Goal: Task Accomplishment & Management: Use online tool/utility

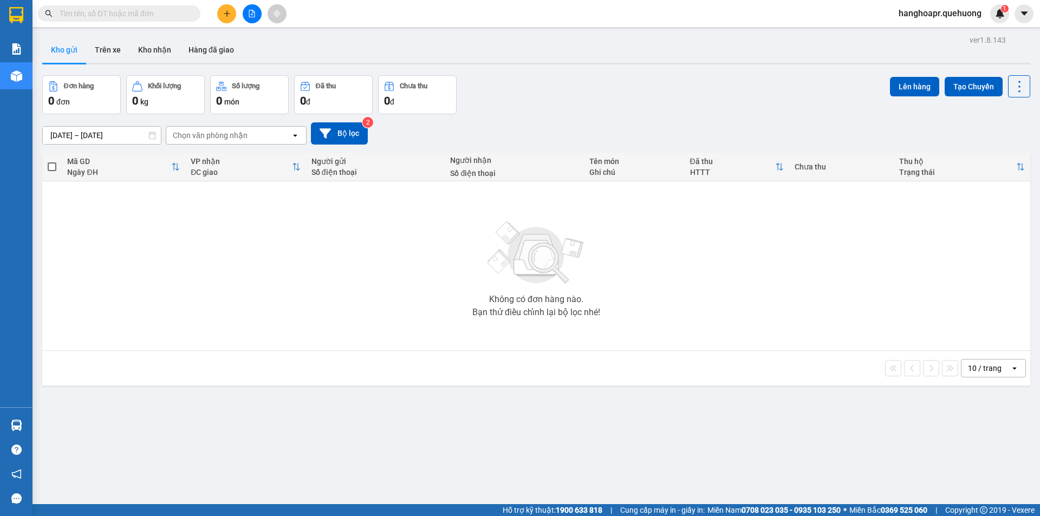
click at [911, 16] on span "hanghoapr.quehuong" at bounding box center [940, 14] width 100 height 14
drag, startPoint x: 633, startPoint y: 90, endPoint x: 196, endPoint y: 31, distance: 441.6
click at [618, 88] on div "Đơn hàng 0 đơn Khối lượng 0 kg Số lượng 0 món Đã thu 0 đ Chưa thu 0 đ Lên hàng …" at bounding box center [536, 94] width 988 height 39
click at [252, 22] on button at bounding box center [252, 13] width 19 height 19
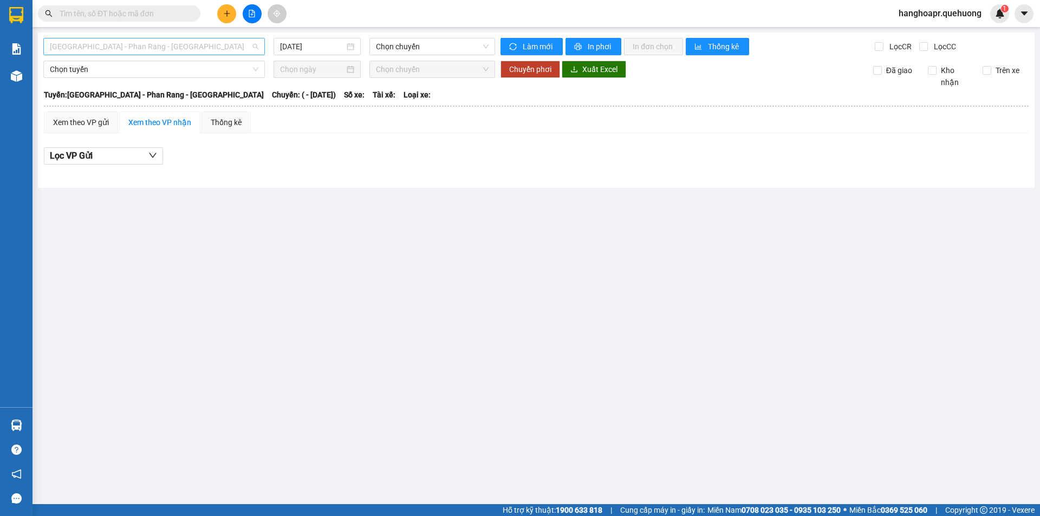
click at [150, 43] on span "[GEOGRAPHIC_DATA] - Phan Rang - [GEOGRAPHIC_DATA]" at bounding box center [154, 46] width 209 height 16
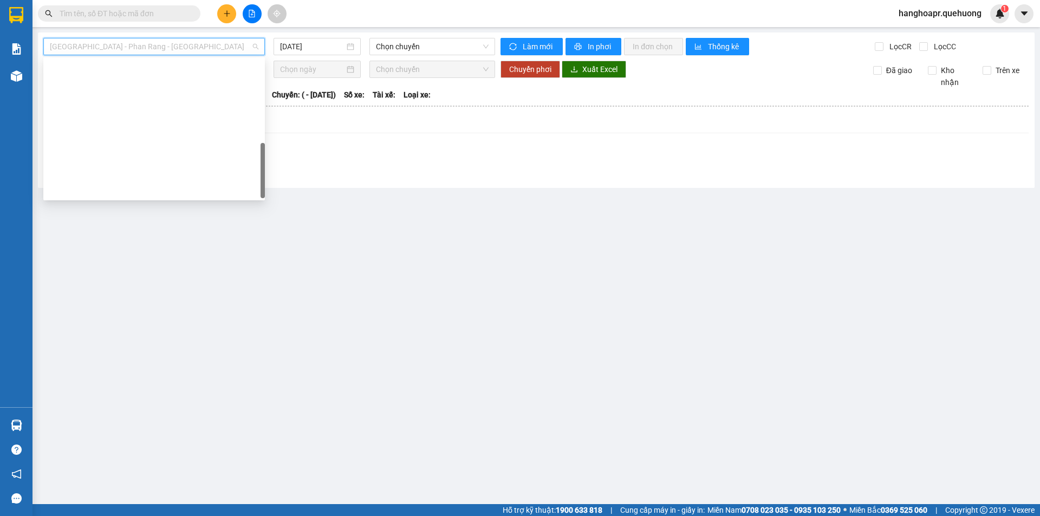
scroll to position [295, 0]
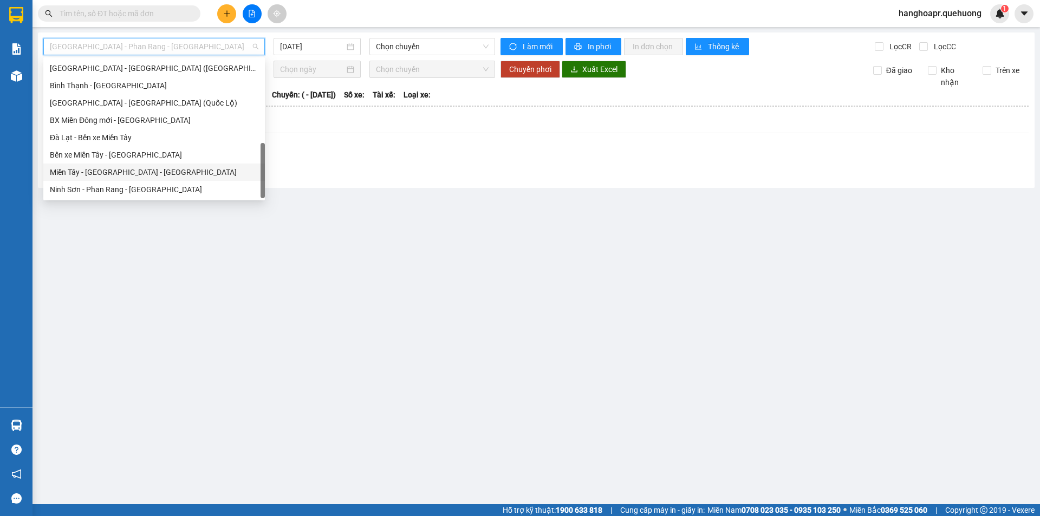
click at [112, 177] on div "Miền Tây - [GEOGRAPHIC_DATA] - [GEOGRAPHIC_DATA]" at bounding box center [154, 172] width 209 height 12
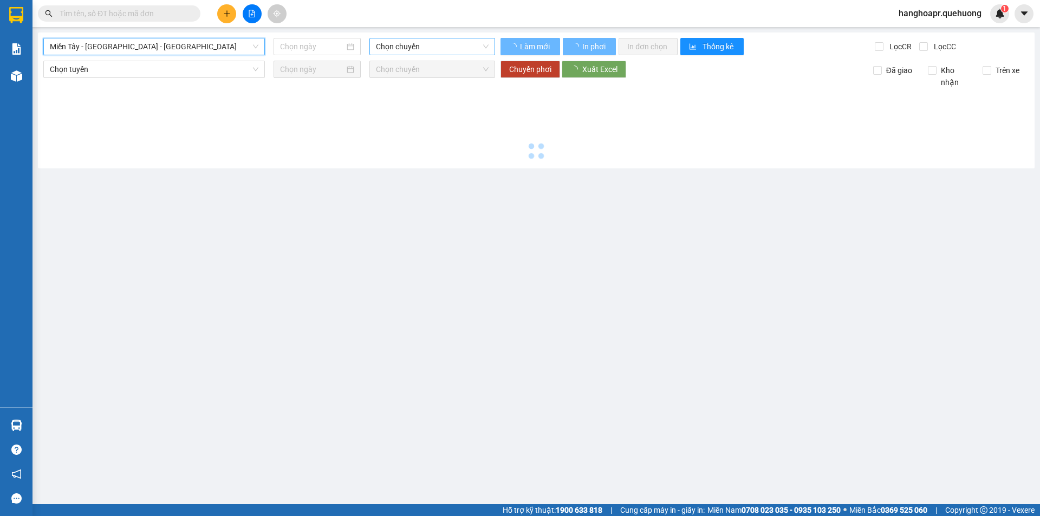
type input "[DATE]"
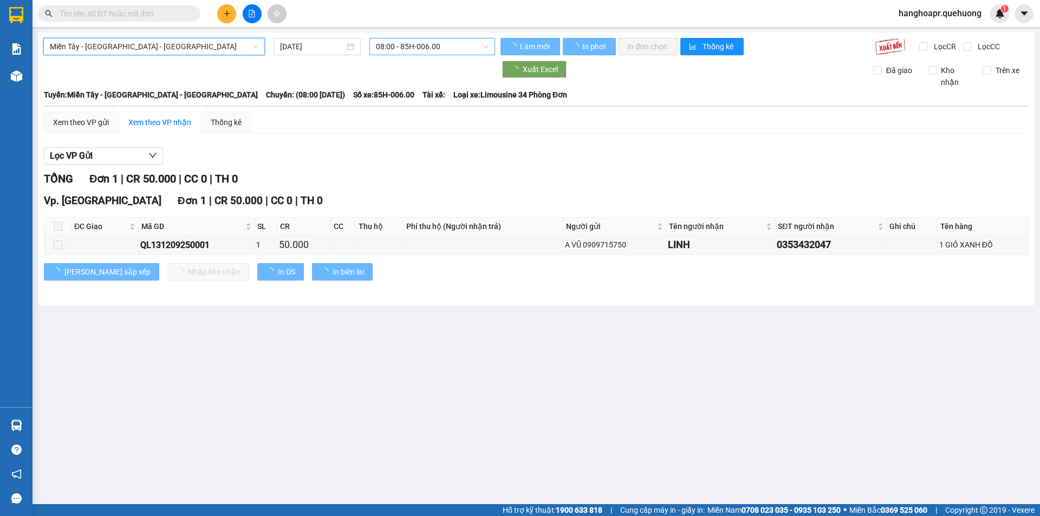
click at [391, 38] on span "08:00 - 85H-006.00" at bounding box center [432, 46] width 113 height 16
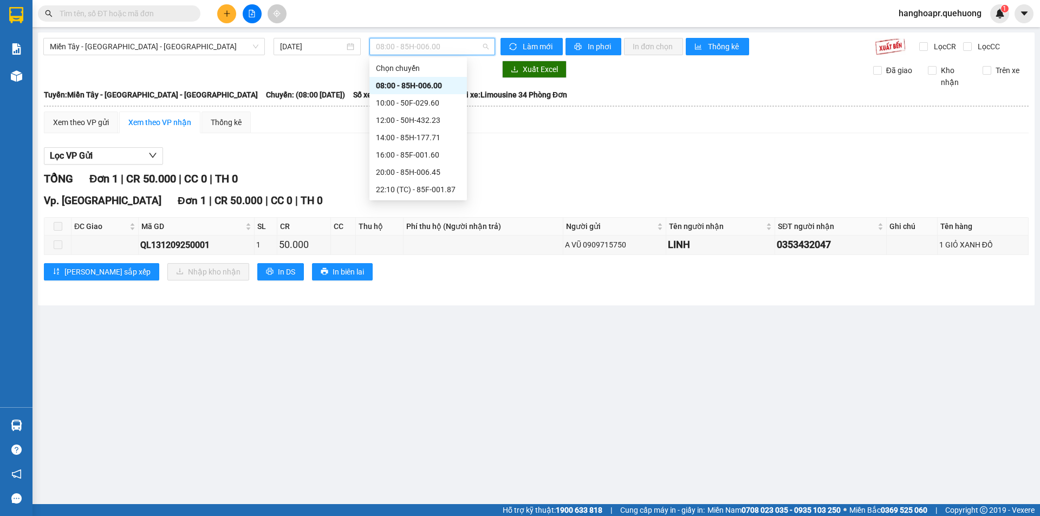
scroll to position [104, 0]
click at [402, 193] on div "23:59 - 85H-006.18" at bounding box center [418, 190] width 85 height 12
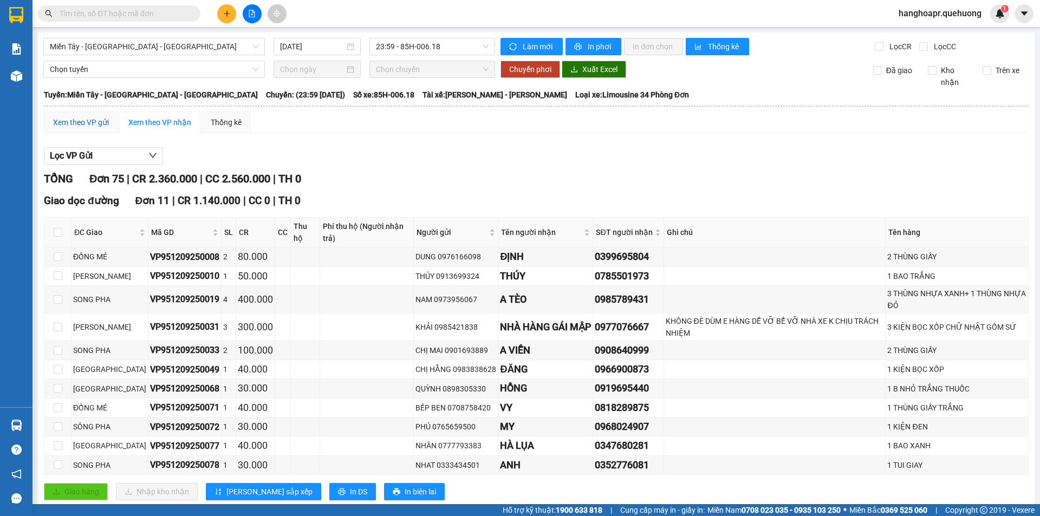
click at [77, 125] on div "Xem theo VP gửi" at bounding box center [81, 122] width 56 height 12
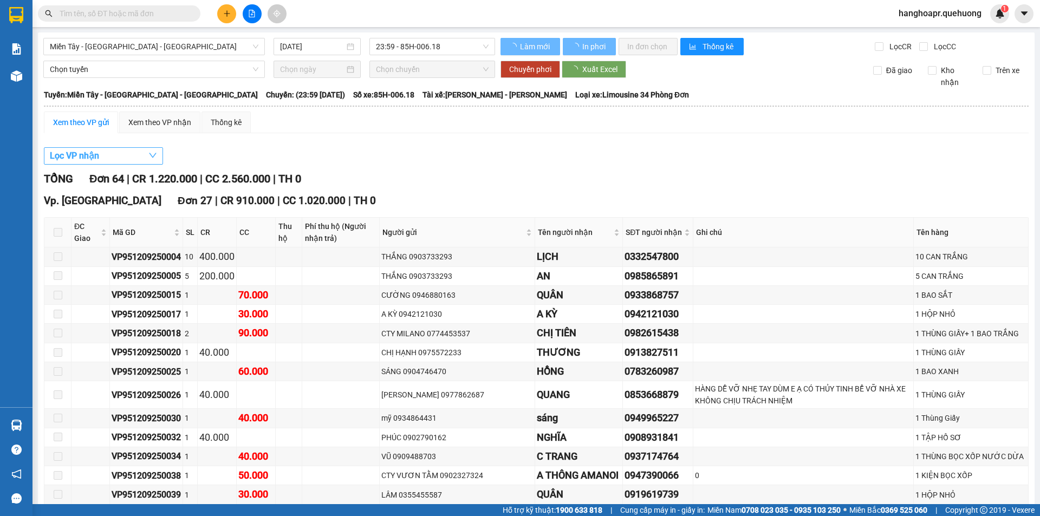
click at [148, 155] on icon "down" at bounding box center [152, 155] width 9 height 9
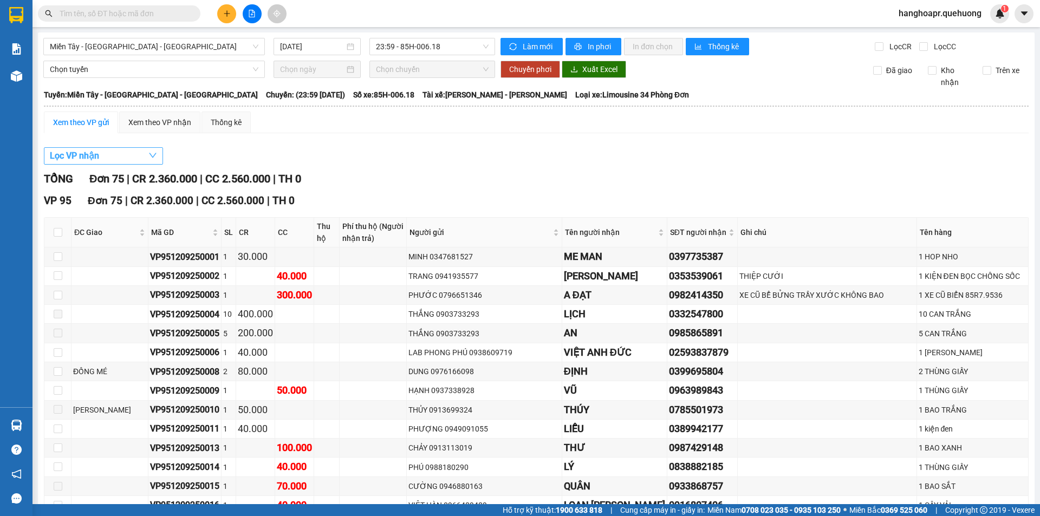
click at [153, 155] on icon "down" at bounding box center [152, 155] width 9 height 9
click at [151, 157] on icon "down" at bounding box center [153, 155] width 8 height 5
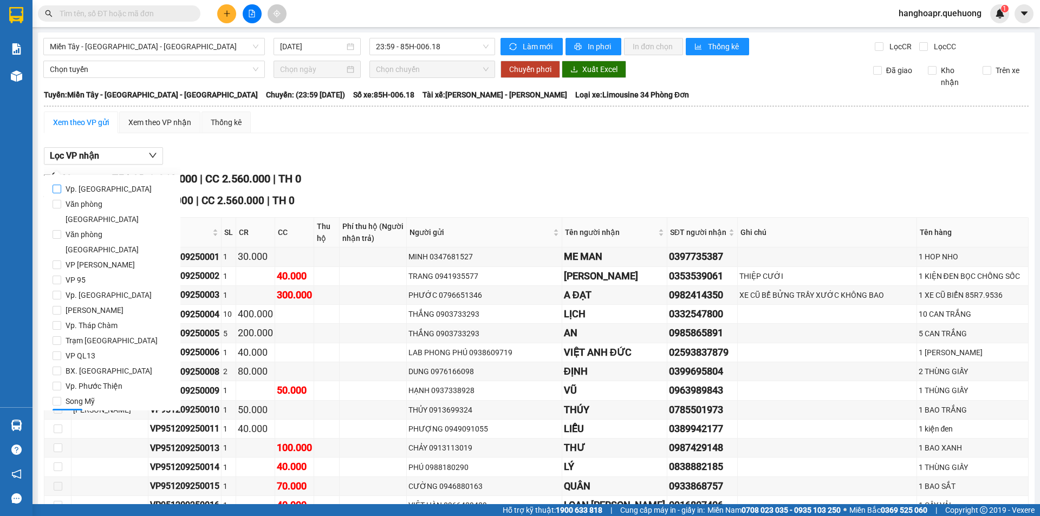
click at [69, 188] on span "Vp. [GEOGRAPHIC_DATA]" at bounding box center [108, 188] width 95 height 15
click at [61, 188] on input "Vp. [GEOGRAPHIC_DATA]" at bounding box center [57, 189] width 9 height 9
checkbox input "true"
click at [60, 409] on button "Lọc" at bounding box center [68, 417] width 30 height 17
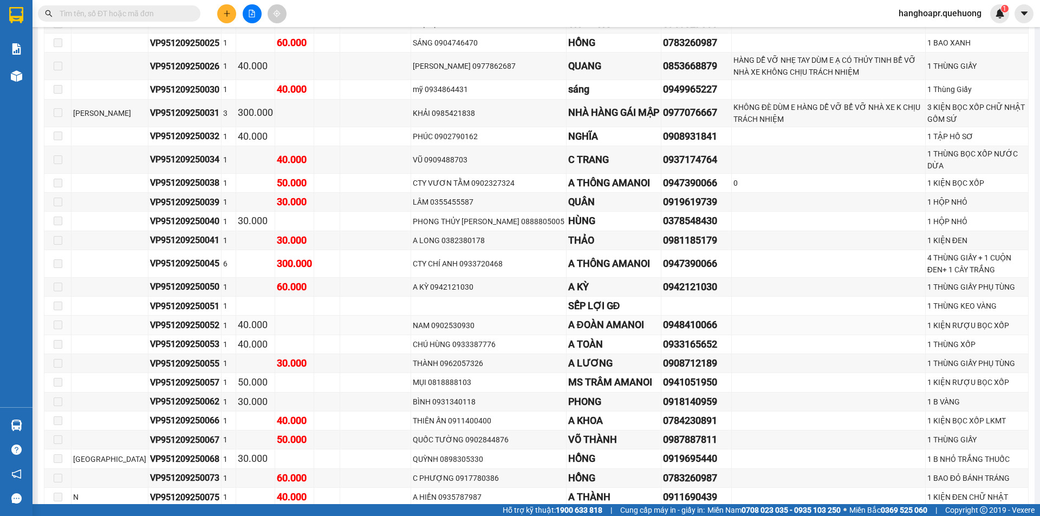
scroll to position [438, 0]
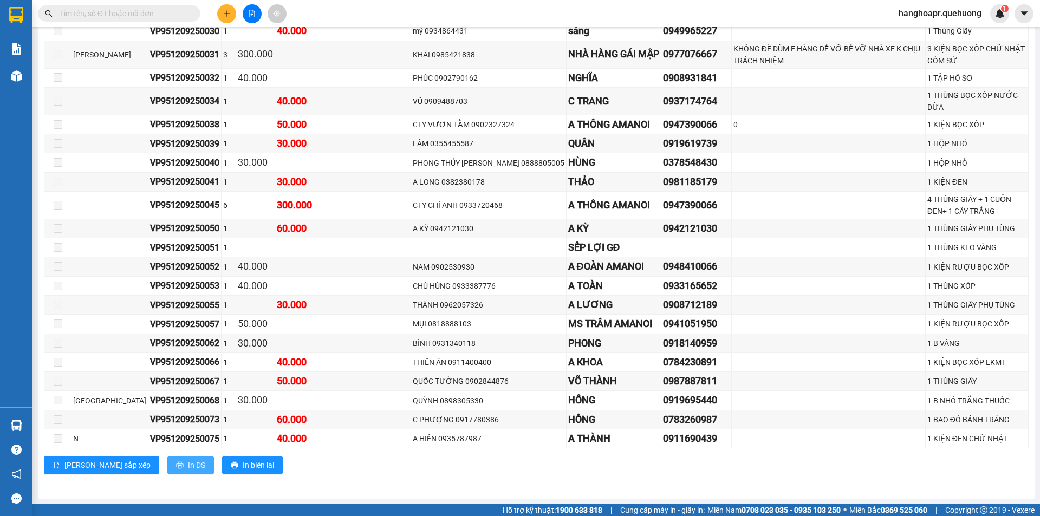
click at [167, 464] on button "In DS" at bounding box center [190, 465] width 47 height 17
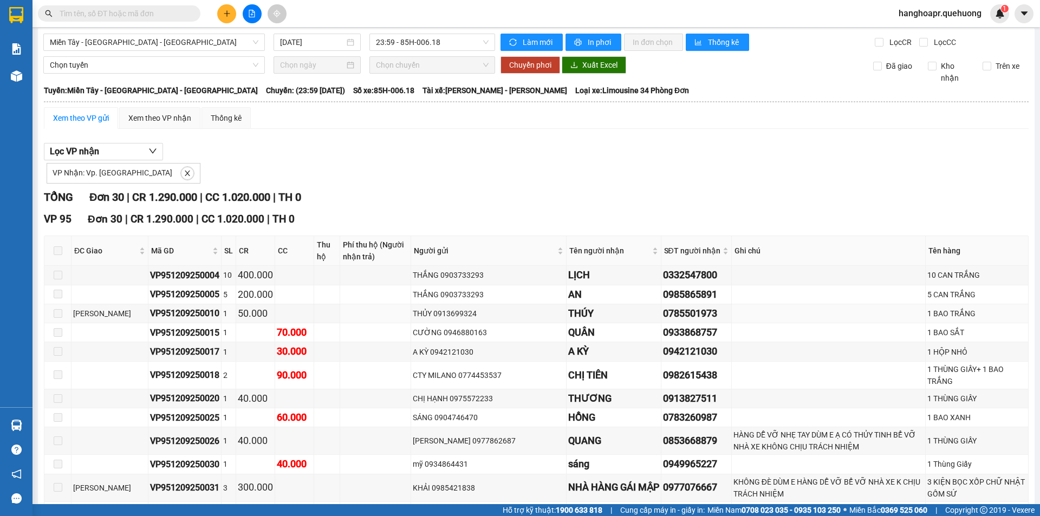
scroll to position [0, 0]
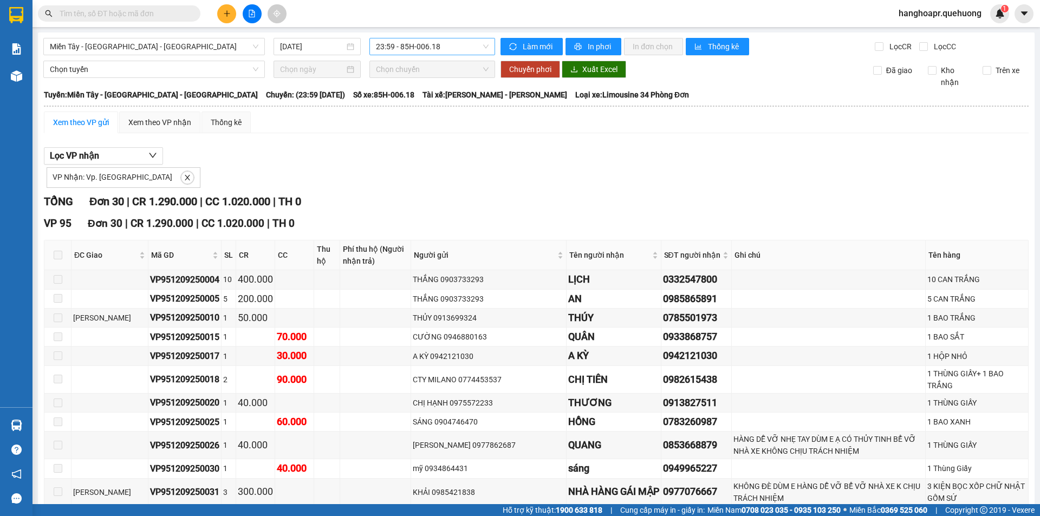
click at [430, 51] on span "23:59 - 85H-006.18" at bounding box center [432, 46] width 113 height 16
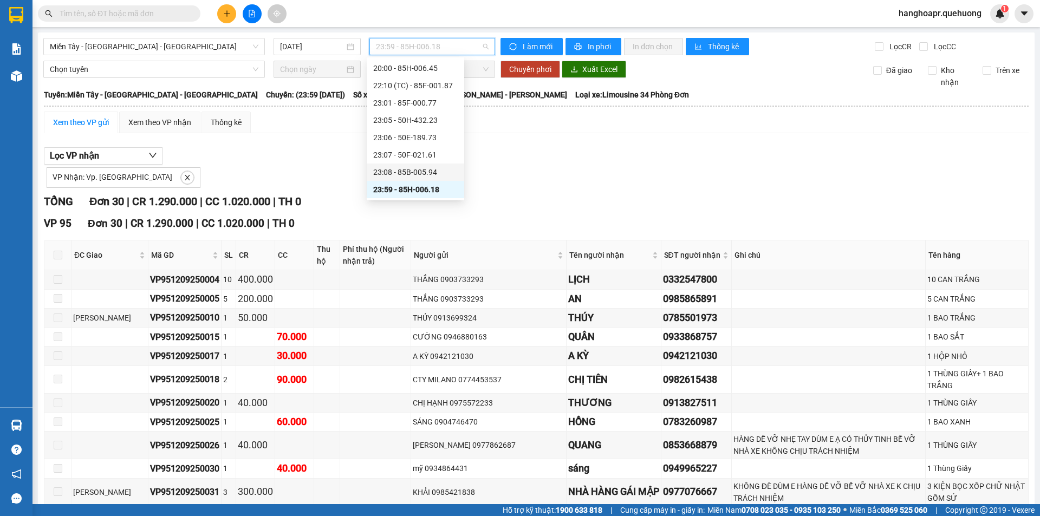
click at [421, 174] on div "23:08 - 85B-005.94" at bounding box center [415, 172] width 85 height 12
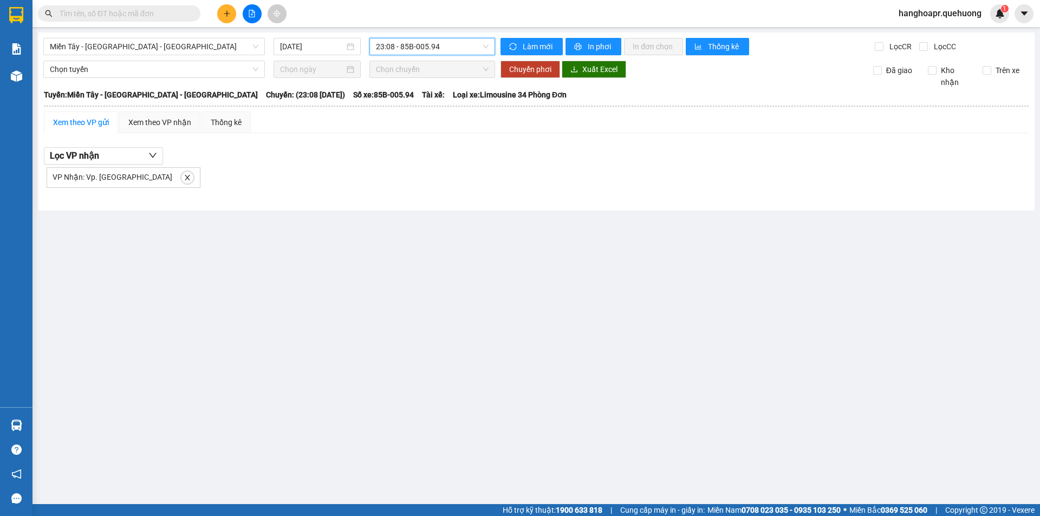
click at [418, 51] on span "23:08 - 85B-005.94" at bounding box center [432, 46] width 113 height 16
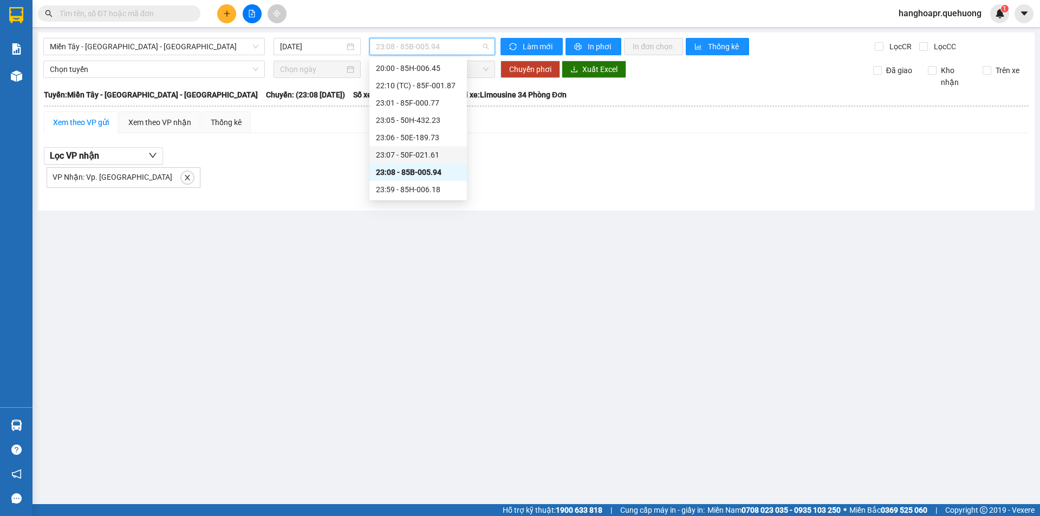
click at [402, 162] on div "23:07 - 50F-021.61" at bounding box center [418, 154] width 98 height 17
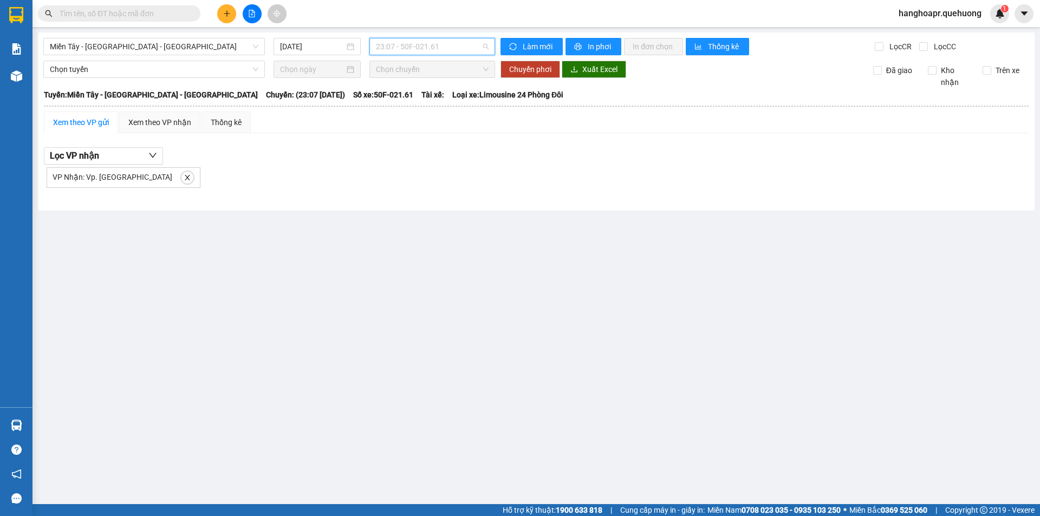
drag, startPoint x: 399, startPoint y: 49, endPoint x: 410, endPoint y: 95, distance: 46.8
click at [399, 51] on span "23:07 - 50F-021.61" at bounding box center [432, 46] width 113 height 16
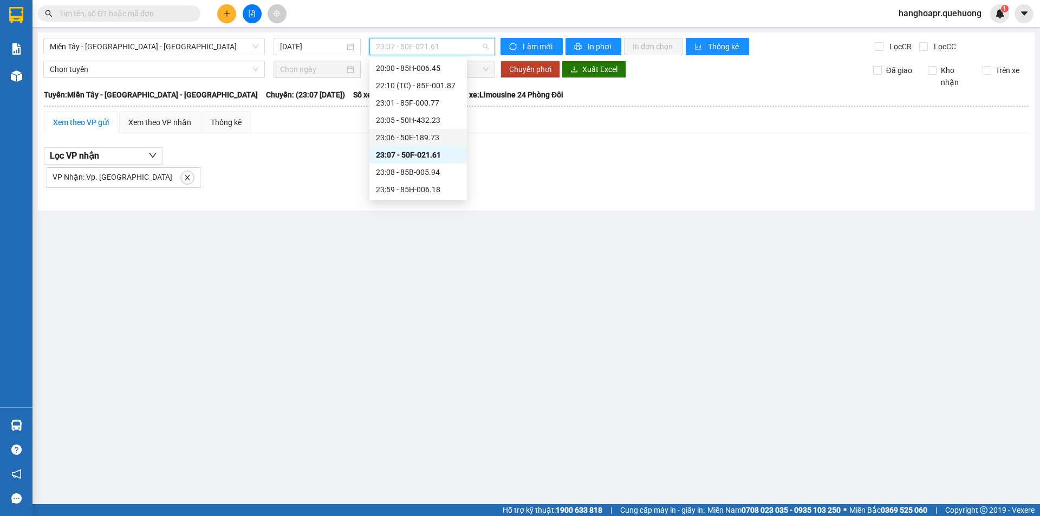
click at [407, 134] on div "23:06 - 50E-189.73" at bounding box center [418, 138] width 85 height 12
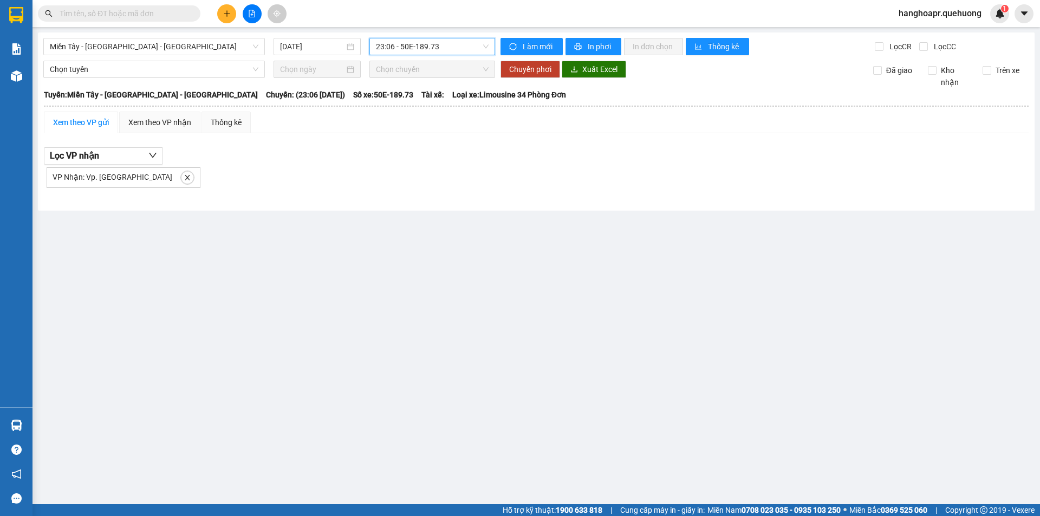
click at [408, 45] on span "23:06 - 50E-189.73" at bounding box center [432, 46] width 113 height 16
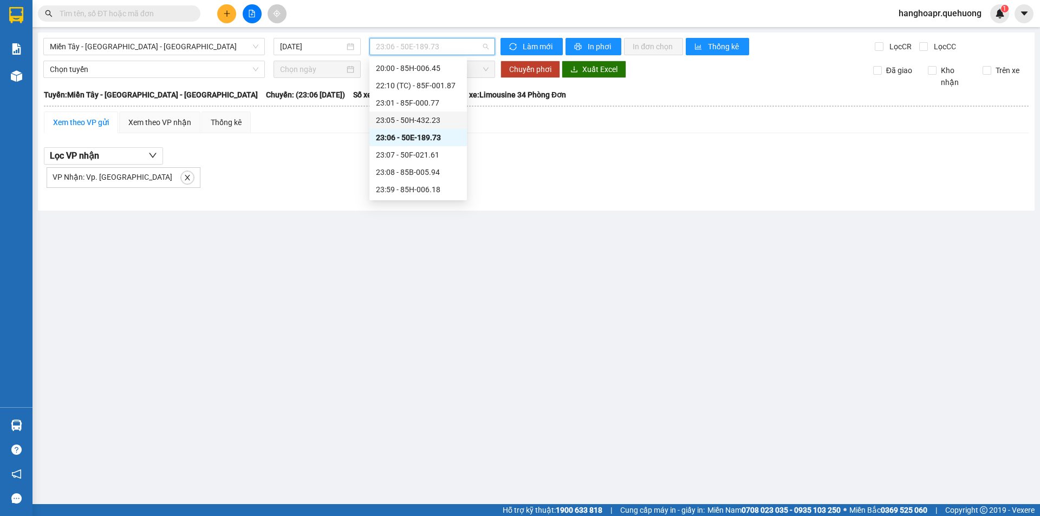
click at [404, 125] on div "23:05 - 50H-432.23" at bounding box center [418, 120] width 85 height 12
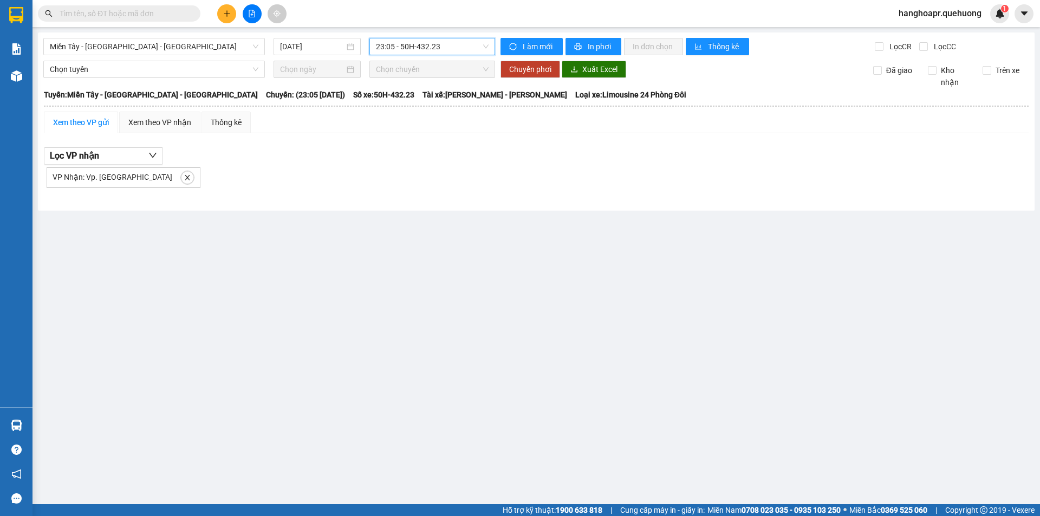
click at [420, 63] on span "Chọn chuyến" at bounding box center [432, 69] width 113 height 16
click at [419, 49] on span "23:05 - 50H-432.23" at bounding box center [432, 46] width 113 height 16
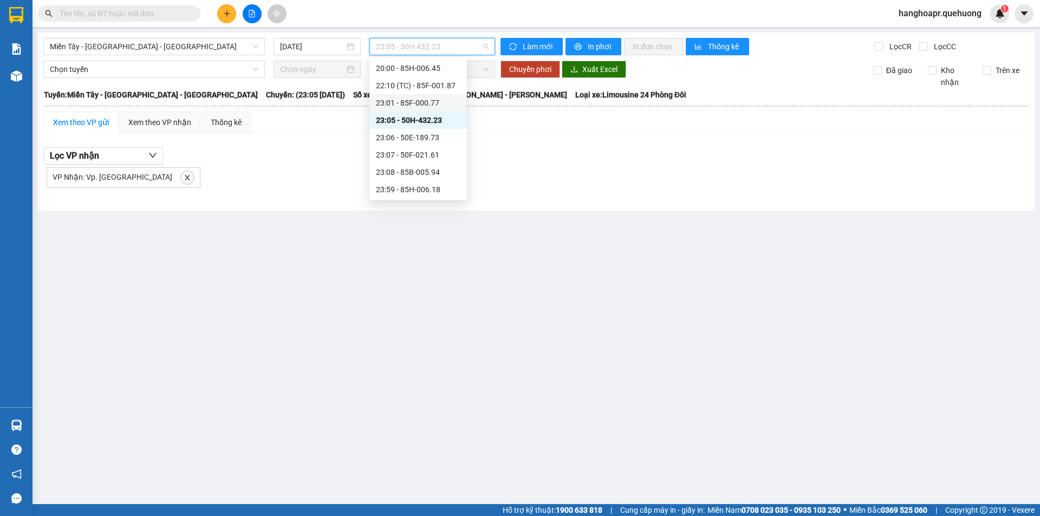
click at [418, 106] on div "23:01 - 85F-000.77" at bounding box center [418, 103] width 85 height 12
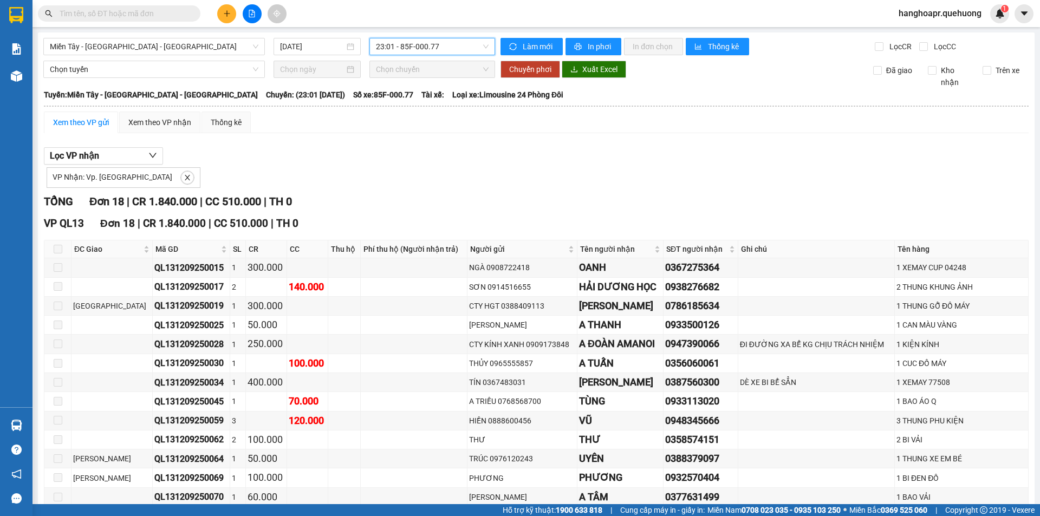
scroll to position [154, 0]
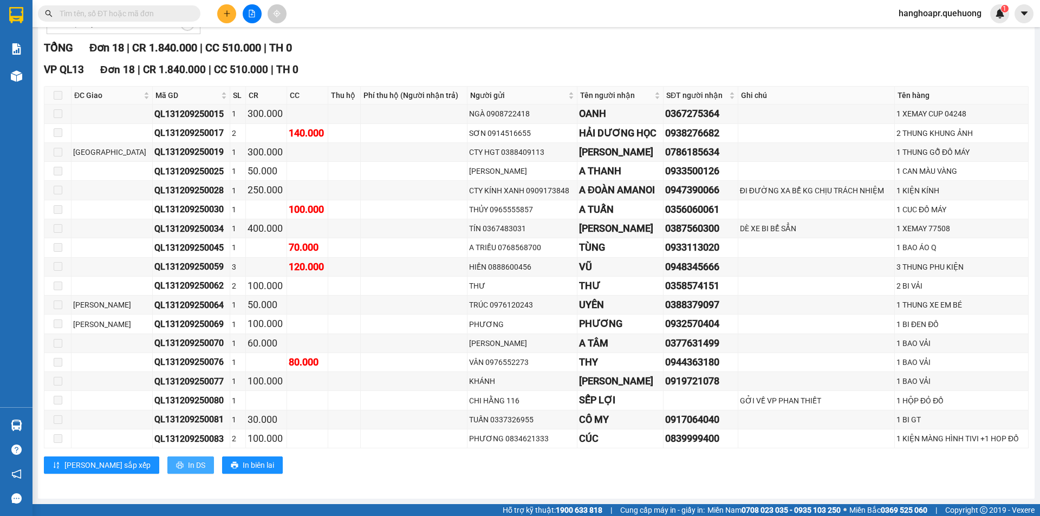
click at [188, 466] on span "In DS" at bounding box center [196, 465] width 17 height 12
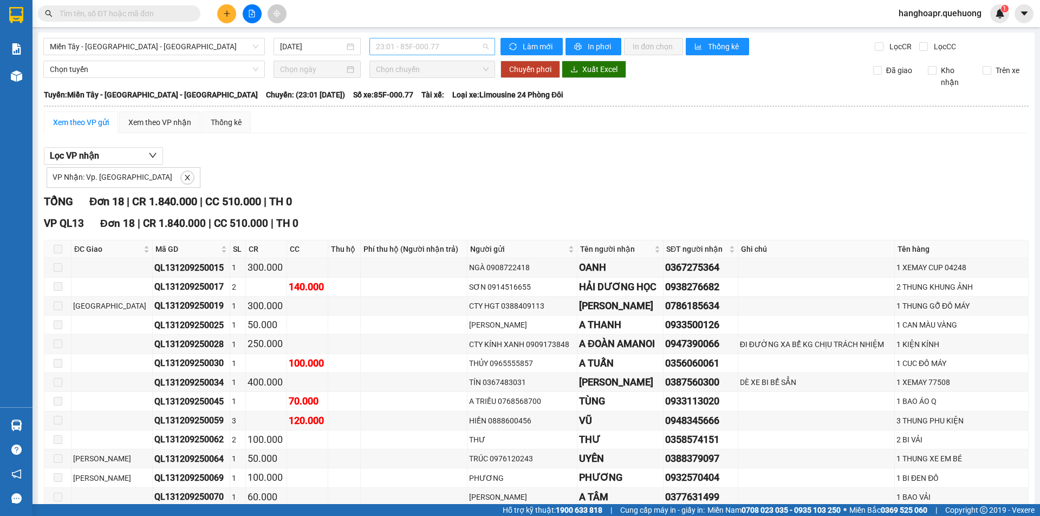
click at [414, 53] on span "23:01 - 85F-000.77" at bounding box center [432, 46] width 113 height 16
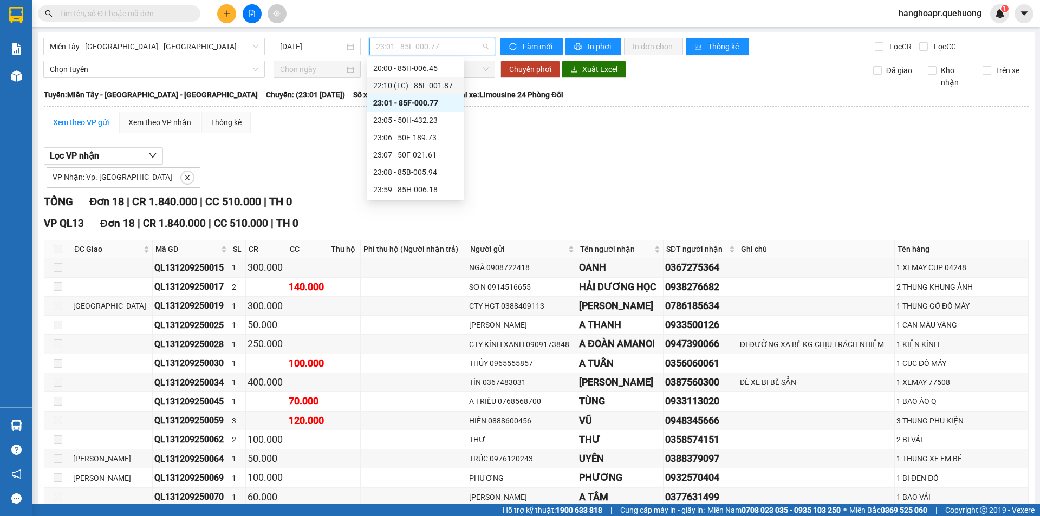
click at [413, 84] on div "22:10 (TC) - 85F-001.87" at bounding box center [415, 86] width 85 height 12
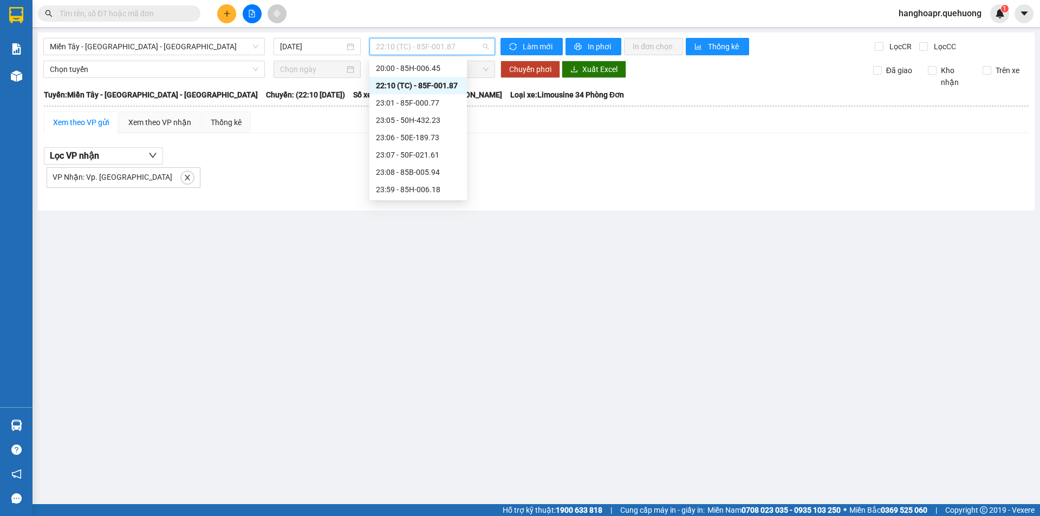
click at [416, 50] on span "22:10 (TC) - 85F-001.87" at bounding box center [432, 46] width 113 height 16
click at [416, 67] on div "20:00 - 85H-006.45" at bounding box center [418, 68] width 85 height 12
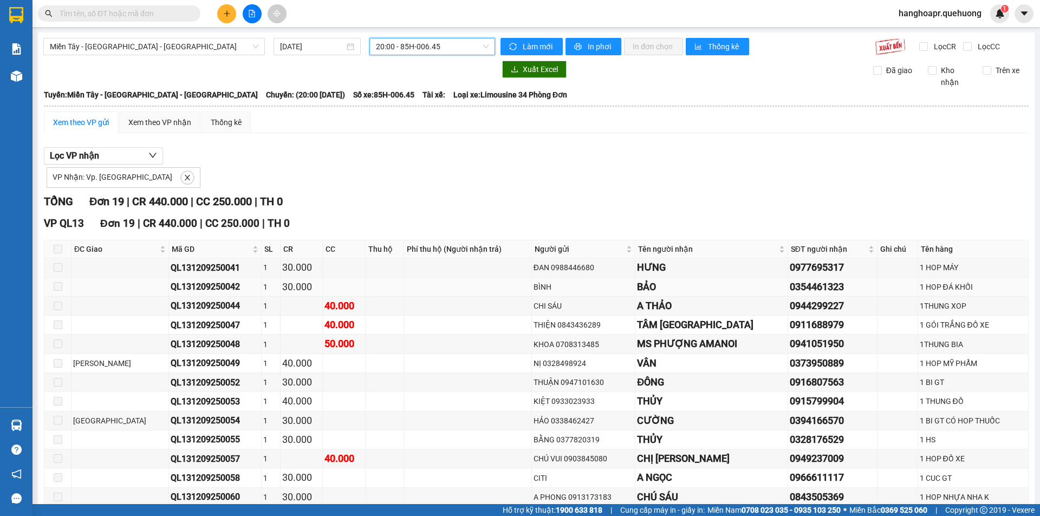
scroll to position [173, 0]
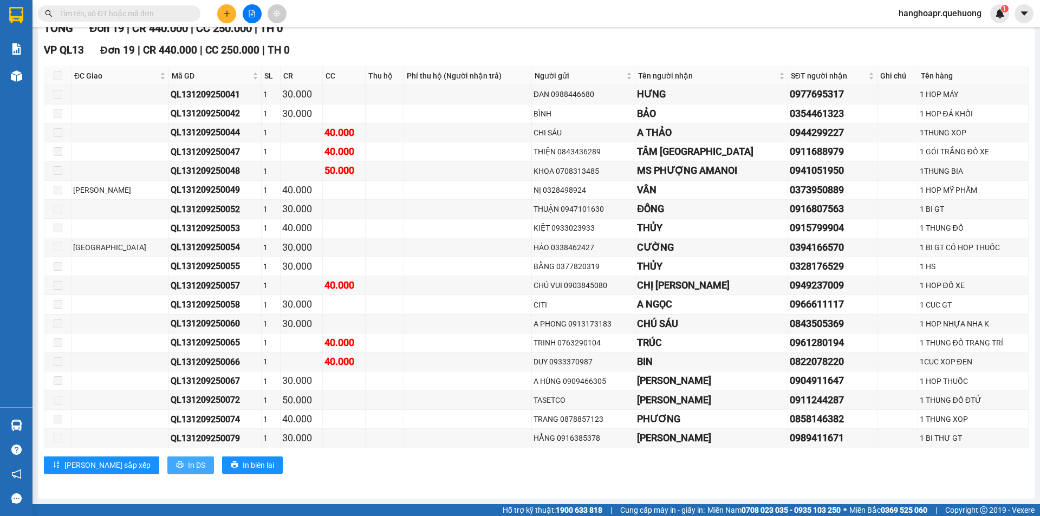
click at [188, 465] on span "In DS" at bounding box center [196, 465] width 17 height 12
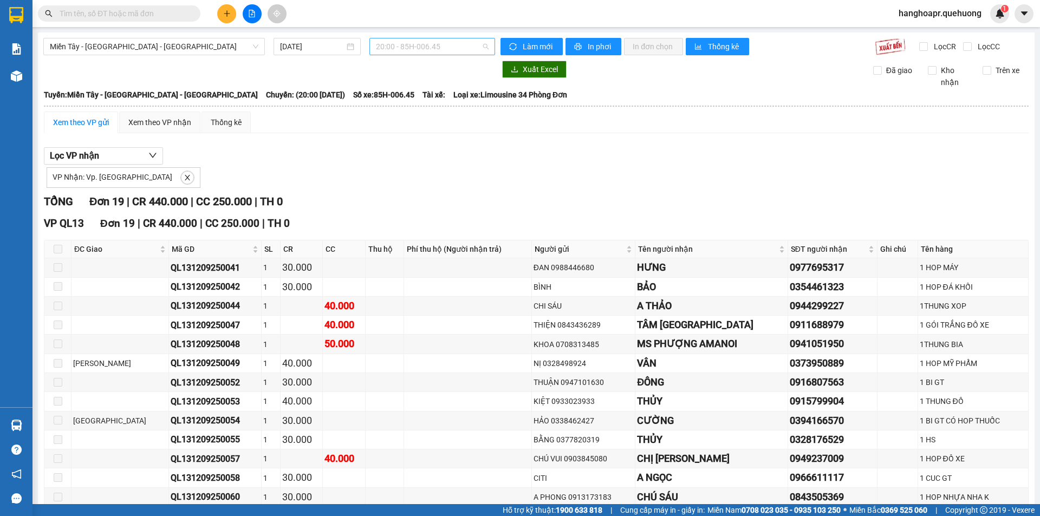
click at [443, 49] on span "20:00 - 85H-006.45" at bounding box center [432, 46] width 113 height 16
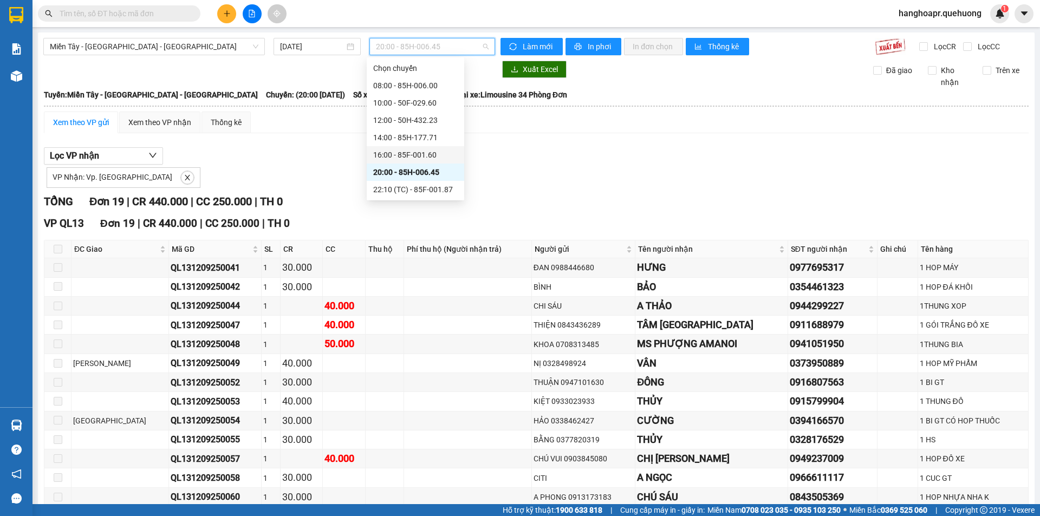
click at [419, 156] on div "16:00 - 85F-001.60" at bounding box center [415, 155] width 85 height 12
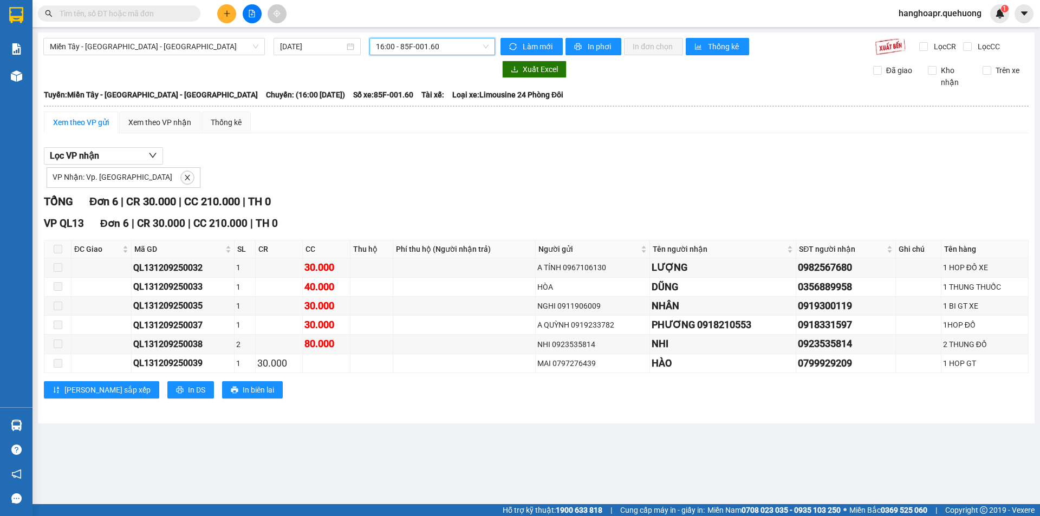
click at [436, 49] on span "16:00 - 85F-001.60" at bounding box center [432, 46] width 113 height 16
click at [582, 186] on div "VP Nhận: Vp. [GEOGRAPHIC_DATA]" at bounding box center [536, 176] width 985 height 23
drag, startPoint x: 406, startPoint y: 34, endPoint x: 408, endPoint y: 51, distance: 17.5
click at [406, 35] on div "Miền Tây - [GEOGRAPHIC_DATA] - [GEOGRAPHIC_DATA] [DATE] 16:00 - 85F-001.60 Làm …" at bounding box center [536, 228] width 997 height 391
click at [408, 51] on span "16:00 - 85F-001.60" at bounding box center [432, 46] width 113 height 16
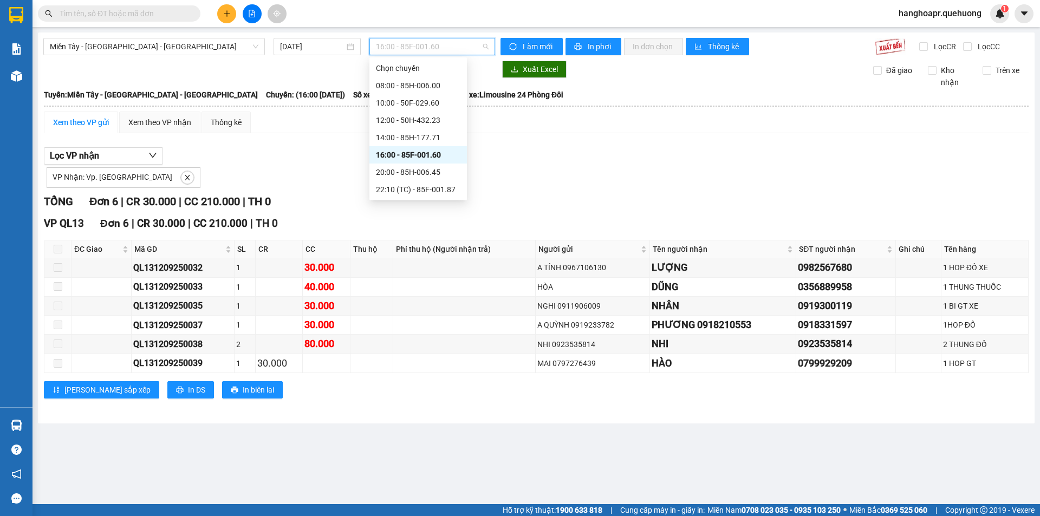
scroll to position [104, 0]
click at [421, 185] on div "23:59 - 85H-006.18" at bounding box center [418, 190] width 85 height 12
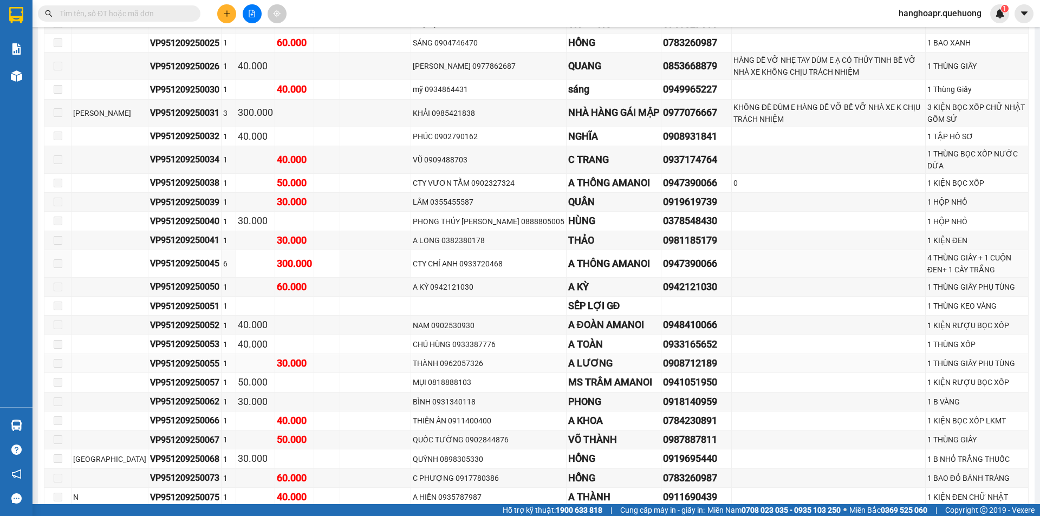
scroll to position [438, 0]
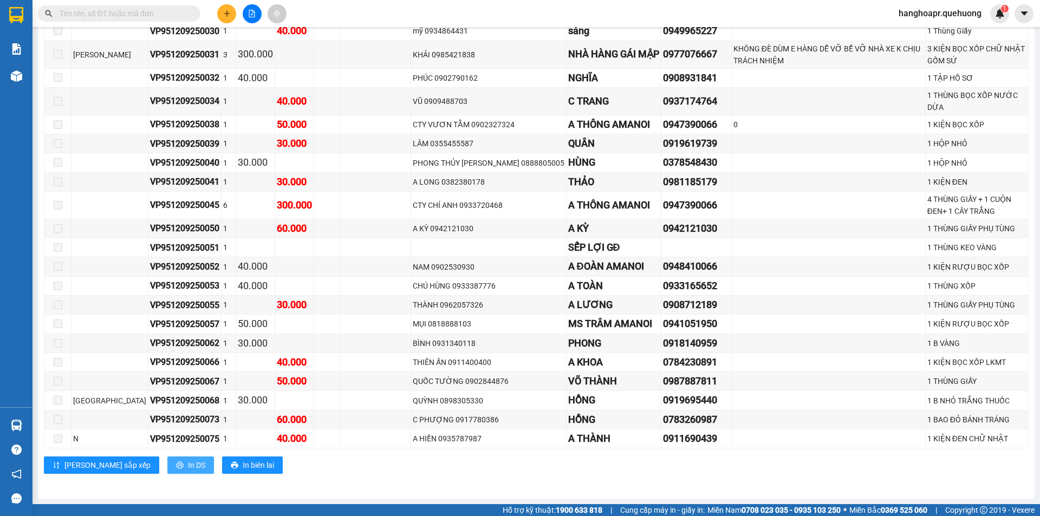
click at [188, 469] on span "In DS" at bounding box center [196, 465] width 17 height 12
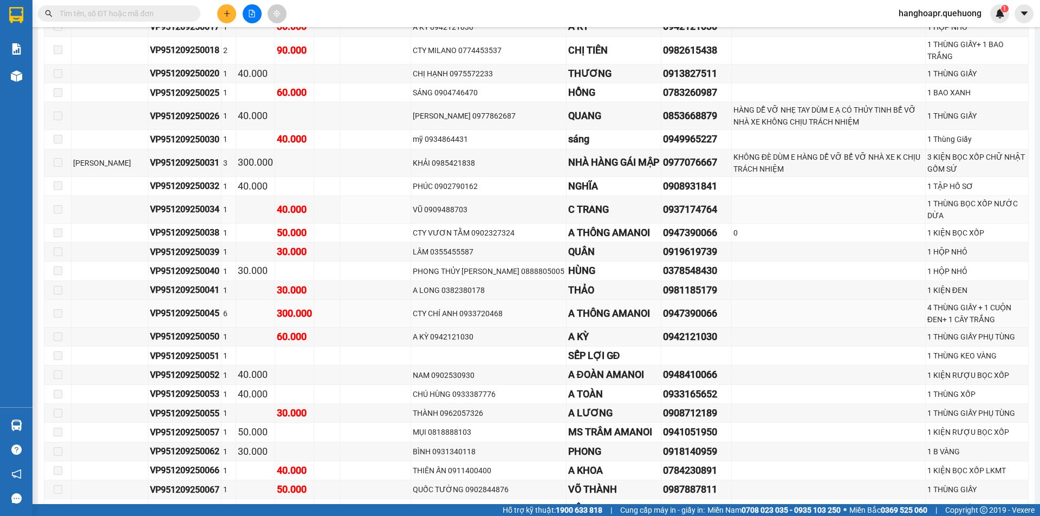
scroll to position [221, 0]
